Goal: Navigation & Orientation: Go to known website

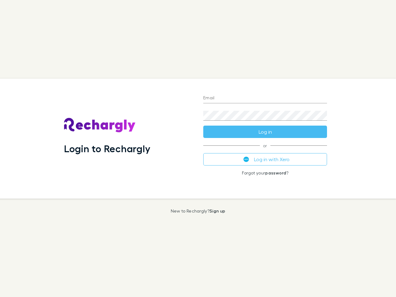
click at [198, 148] on div "Login to Rechargly" at bounding box center [128, 139] width 139 height 120
click at [265, 98] on input "Email" at bounding box center [265, 98] width 124 height 10
click at [265, 132] on button "Log in" at bounding box center [265, 132] width 124 height 12
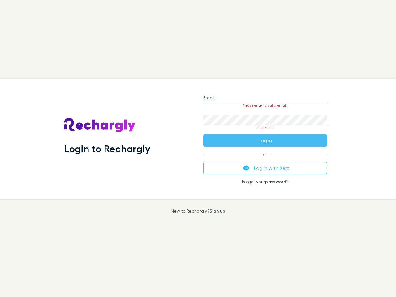
click at [265, 159] on div "Email Please enter a valid email. Password Please fill Log in or Log in with Xe…" at bounding box center [265, 139] width 134 height 120
